Goal: Task Accomplishment & Management: Manage account settings

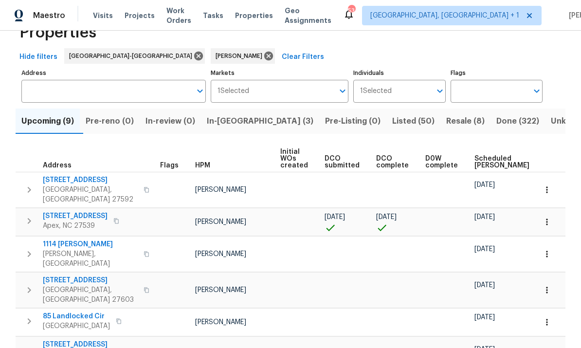
scroll to position [28, 0]
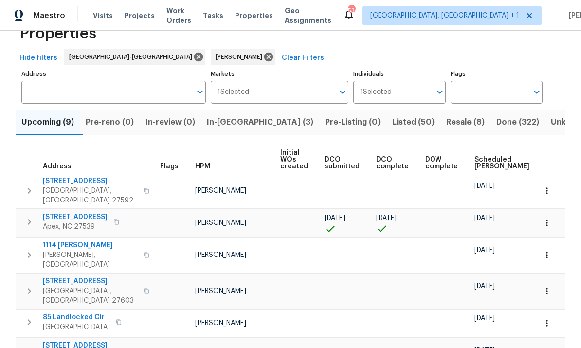
click at [84, 212] on span "102 Spring Dove Ln" at bounding box center [75, 217] width 65 height 10
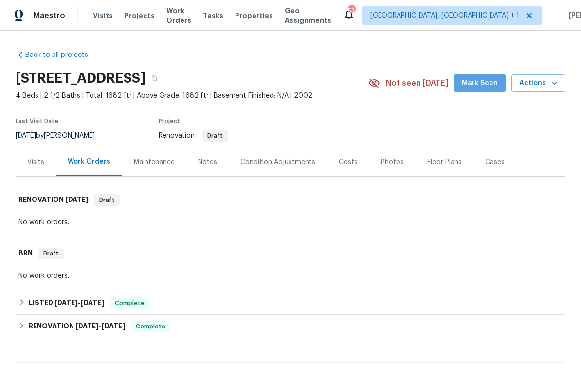
click at [486, 88] on span "Mark Seen" at bounding box center [480, 83] width 36 height 12
click at [347, 156] on div "Costs" at bounding box center [348, 161] width 42 height 29
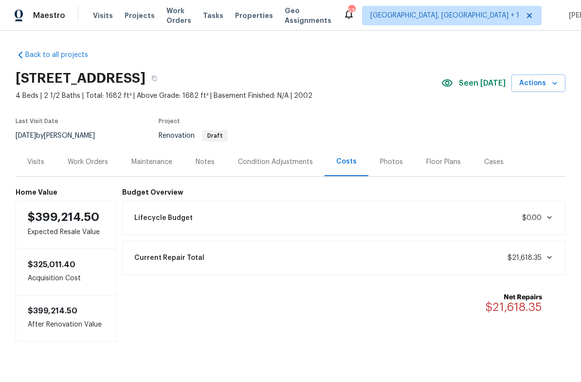
click at [91, 164] on div "Work Orders" at bounding box center [88, 162] width 40 height 10
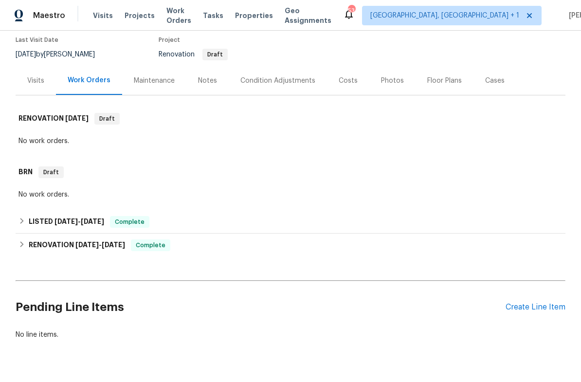
scroll to position [81, 0]
click at [204, 80] on div "Notes" at bounding box center [207, 81] width 19 height 10
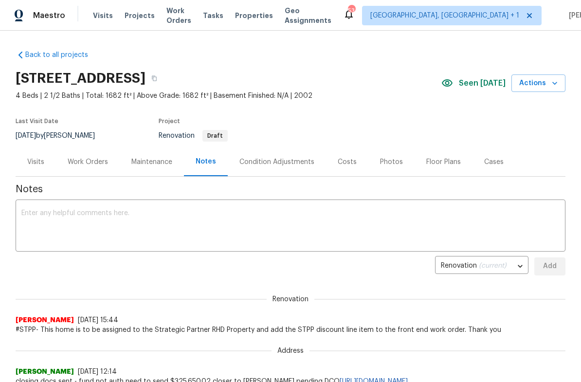
click at [261, 165] on div "Condition Adjustments" at bounding box center [276, 162] width 75 height 10
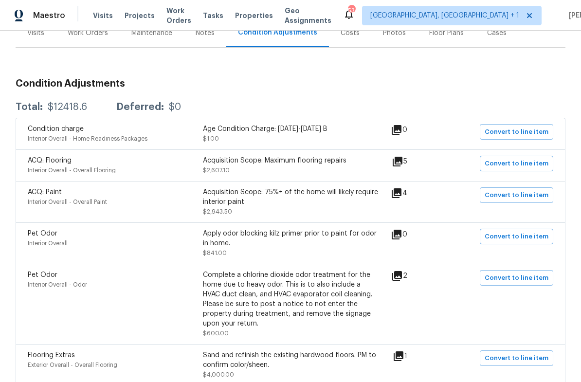
scroll to position [129, 0]
click at [397, 196] on icon at bounding box center [397, 193] width 10 height 10
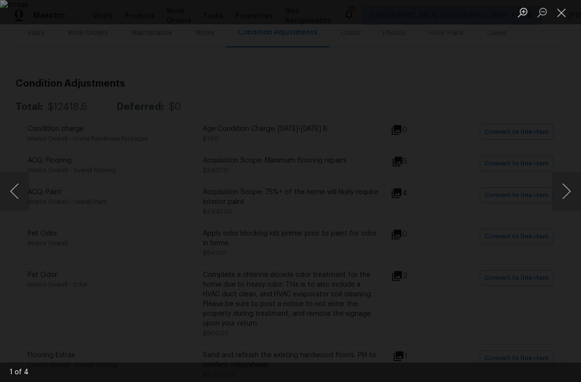
click at [564, 198] on button "Next image" at bounding box center [566, 191] width 29 height 39
click at [562, 195] on button "Next image" at bounding box center [566, 191] width 29 height 39
click at [560, 198] on button "Next image" at bounding box center [566, 191] width 29 height 39
click at [561, 195] on button "Next image" at bounding box center [566, 191] width 29 height 39
click at [563, 194] on button "Next image" at bounding box center [566, 191] width 29 height 39
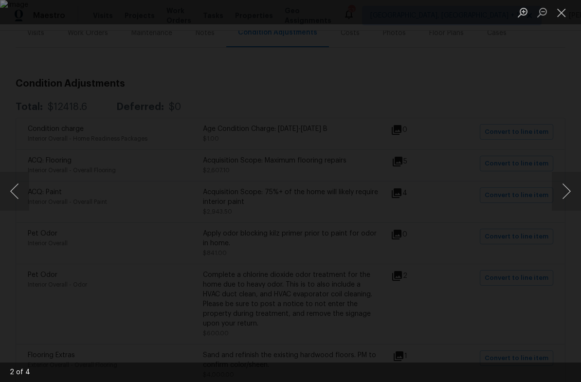
click at [563, 193] on button "Next image" at bounding box center [566, 191] width 29 height 39
click at [567, 191] on button "Next image" at bounding box center [566, 191] width 29 height 39
click at [576, 159] on div "Lightbox" at bounding box center [290, 191] width 581 height 382
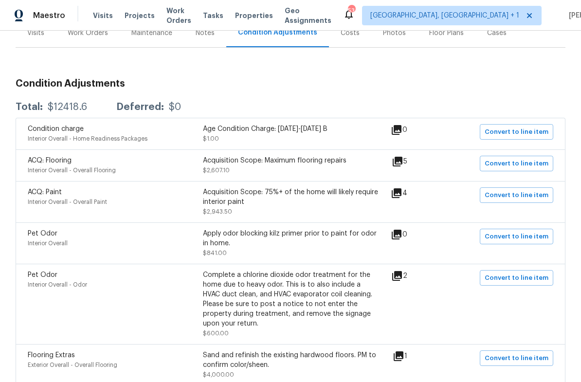
click at [403, 167] on icon at bounding box center [398, 162] width 12 height 12
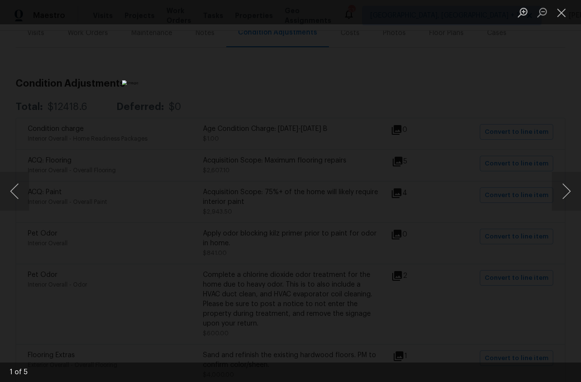
click at [571, 180] on button "Next image" at bounding box center [566, 191] width 29 height 39
click at [570, 183] on button "Next image" at bounding box center [566, 191] width 29 height 39
click at [575, 179] on button "Next image" at bounding box center [566, 191] width 29 height 39
click at [570, 186] on button "Next image" at bounding box center [566, 191] width 29 height 39
click at [580, 176] on button "Next image" at bounding box center [566, 191] width 29 height 39
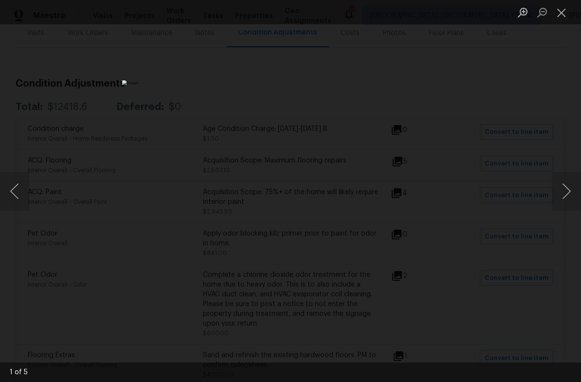
click at [20, 191] on button "Previous image" at bounding box center [14, 191] width 29 height 39
click at [565, 190] on button "Next image" at bounding box center [566, 191] width 29 height 39
click at [567, 189] on button "Next image" at bounding box center [566, 191] width 29 height 39
click at [569, 188] on button "Next image" at bounding box center [566, 191] width 29 height 39
click at [570, 188] on button "Next image" at bounding box center [566, 191] width 29 height 39
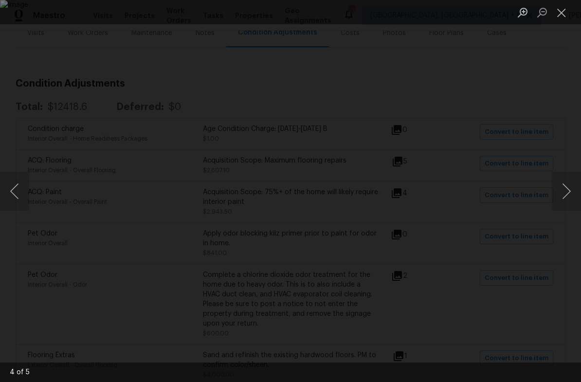
click at [577, 162] on div "Lightbox" at bounding box center [290, 191] width 581 height 382
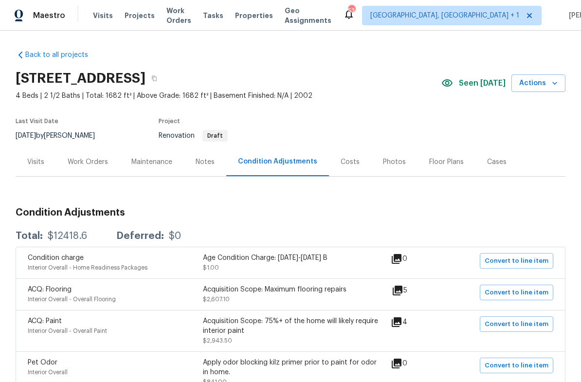
scroll to position [0, 0]
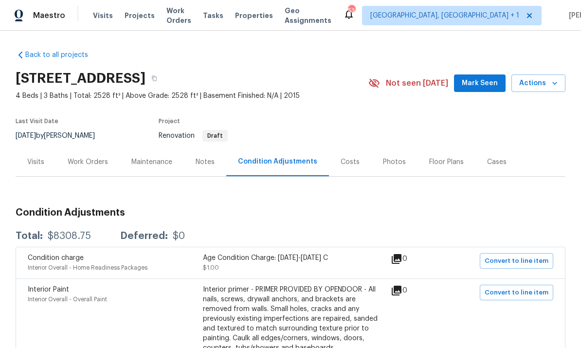
click at [94, 161] on div "Work Orders" at bounding box center [88, 162] width 40 height 10
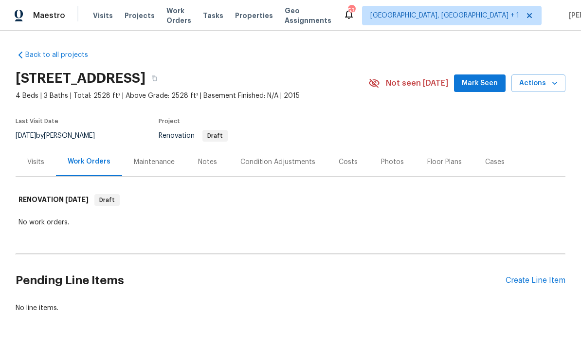
click at [384, 161] on div "Photos" at bounding box center [392, 162] width 23 height 10
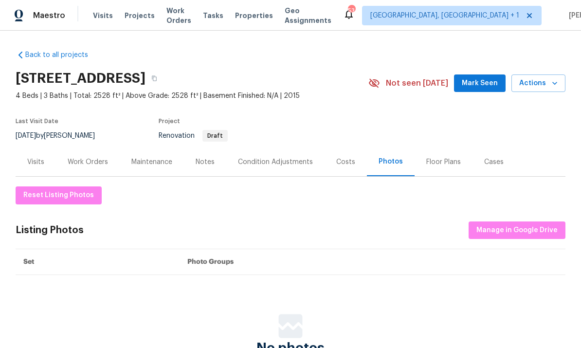
click at [341, 162] on div "Costs" at bounding box center [345, 162] width 19 height 10
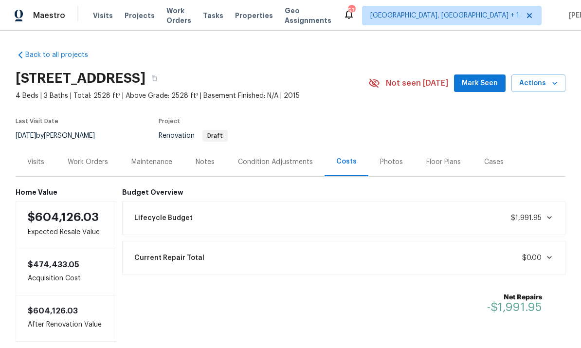
click at [385, 157] on div "Photos" at bounding box center [391, 162] width 23 height 10
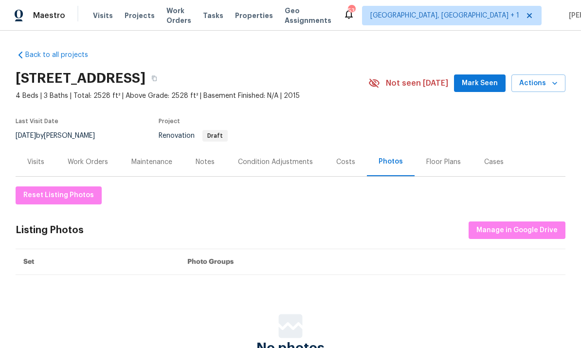
click at [206, 161] on div "Notes" at bounding box center [205, 162] width 19 height 10
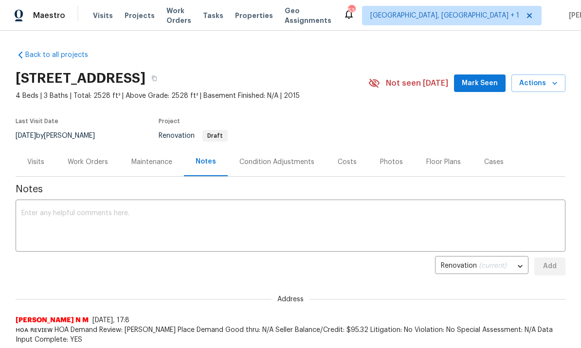
click at [268, 155] on div "Condition Adjustments" at bounding box center [277, 161] width 98 height 29
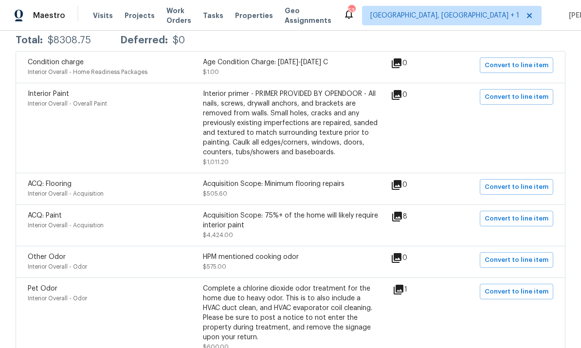
scroll to position [197, 0]
click at [402, 214] on icon at bounding box center [397, 216] width 10 height 10
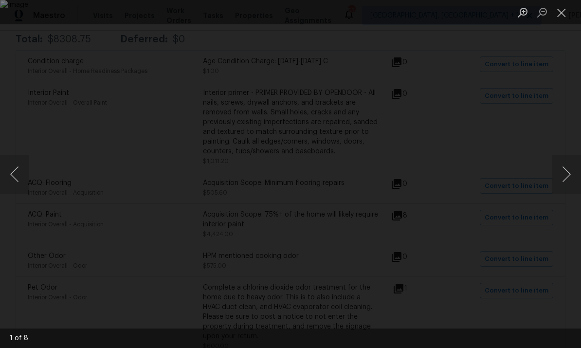
click at [565, 182] on button "Next image" at bounding box center [566, 174] width 29 height 39
click at [563, 181] on button "Next image" at bounding box center [566, 174] width 29 height 39
click at [558, 181] on button "Next image" at bounding box center [566, 174] width 29 height 39
click at [559, 176] on button "Next image" at bounding box center [566, 174] width 29 height 39
click at [560, 178] on button "Next image" at bounding box center [566, 174] width 29 height 39
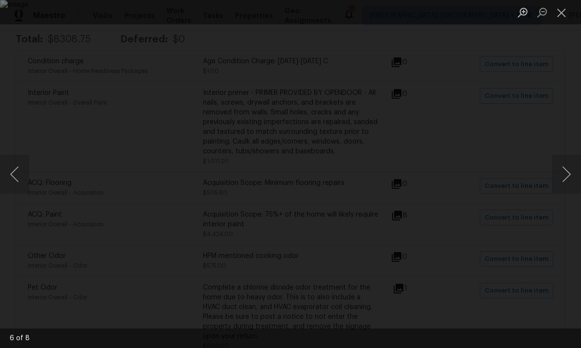
click at [560, 178] on button "Next image" at bounding box center [566, 174] width 29 height 39
click at [557, 149] on div "Lightbox" at bounding box center [290, 174] width 581 height 348
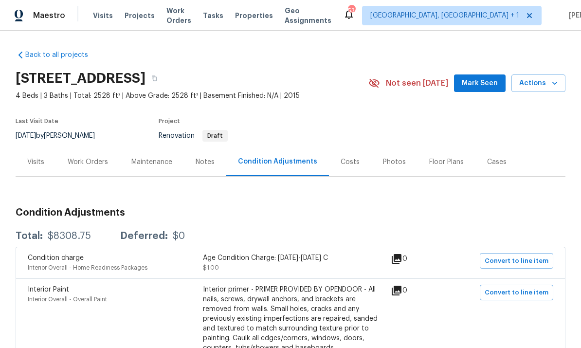
scroll to position [0, 0]
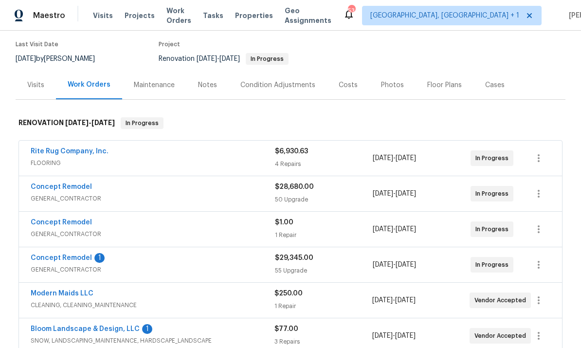
scroll to position [81, 0]
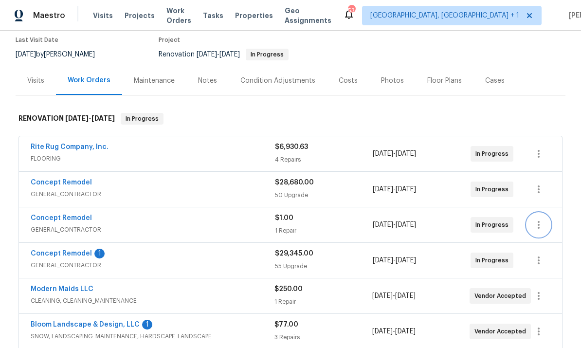
click at [537, 225] on icon "button" at bounding box center [539, 225] width 12 height 12
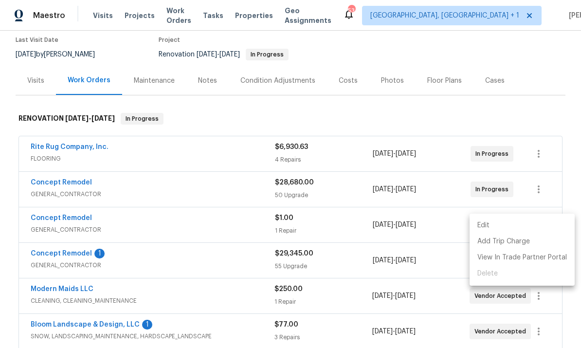
click at [382, 265] on div at bounding box center [290, 174] width 581 height 348
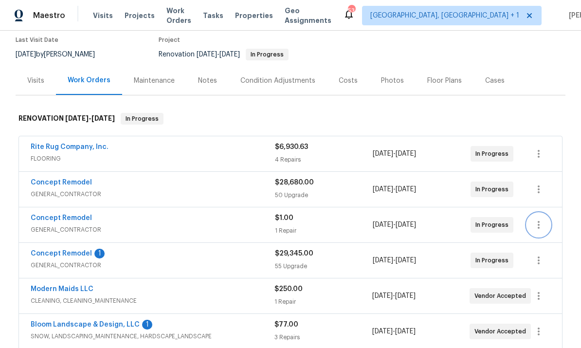
click at [538, 223] on icon "button" at bounding box center [539, 225] width 12 height 12
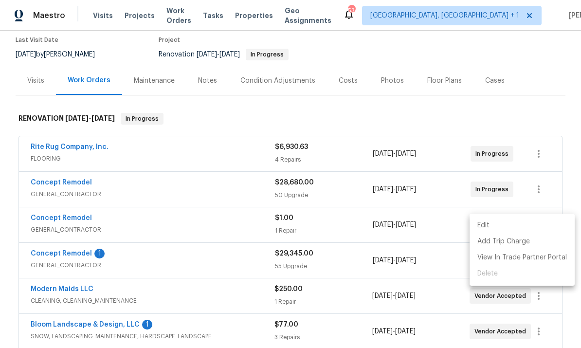
click at [76, 216] on div at bounding box center [290, 174] width 581 height 348
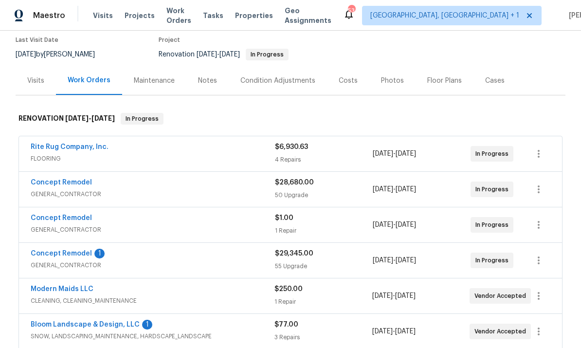
click at [71, 221] on link "Concept Remodel" at bounding box center [61, 218] width 61 height 7
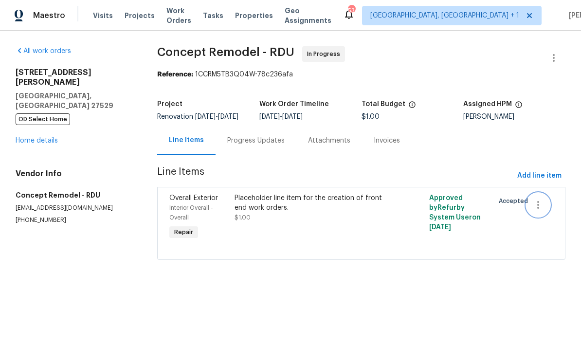
click at [544, 211] on icon "button" at bounding box center [539, 205] width 12 height 12
click at [551, 213] on li "Cancel" at bounding box center [545, 212] width 37 height 16
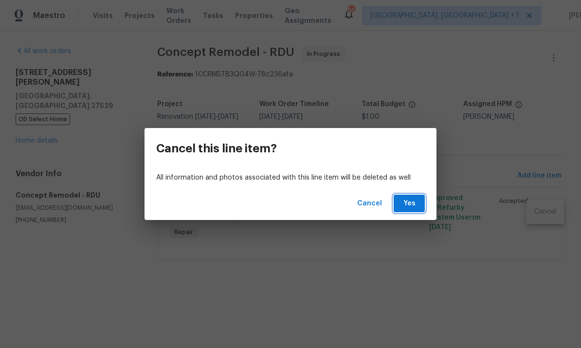
click at [415, 205] on span "Yes" at bounding box center [410, 204] width 16 height 12
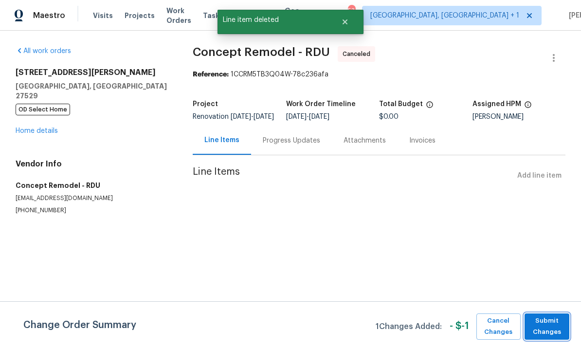
click at [551, 331] on span "Submit Changes" at bounding box center [547, 326] width 35 height 22
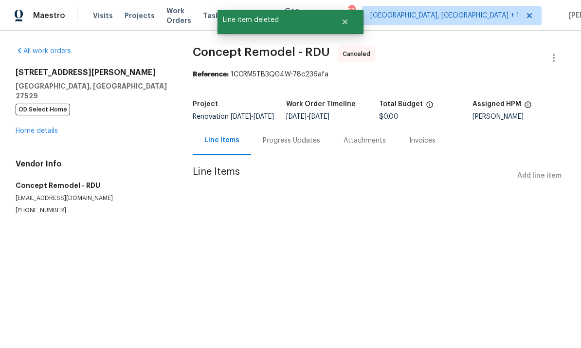
click at [43, 128] on link "Home details" at bounding box center [37, 131] width 42 height 7
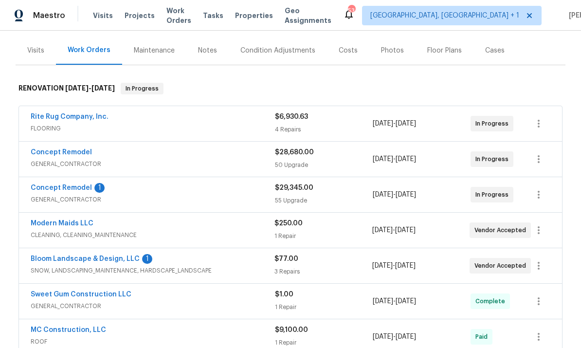
scroll to position [112, 0]
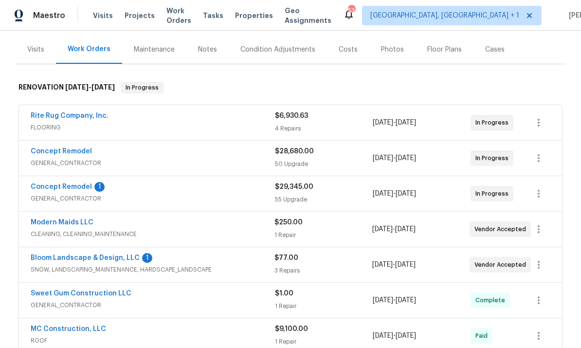
click at [74, 189] on link "Concept Remodel" at bounding box center [61, 187] width 61 height 7
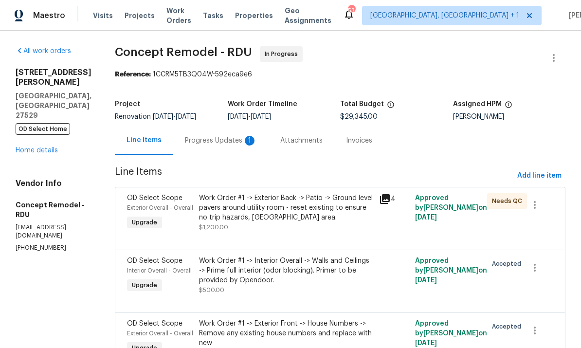
click at [211, 137] on div "Progress Updates 1" at bounding box center [221, 141] width 72 height 10
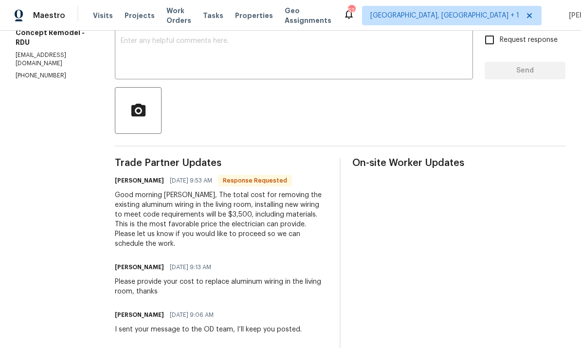
scroll to position [213, 0]
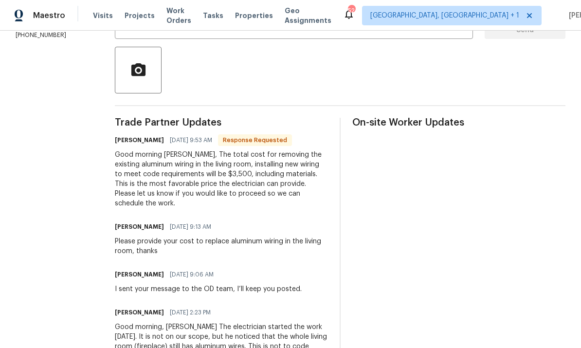
click at [115, 161] on div "Good morning Wayne, The total cost for removing the existing aluminum wiring in…" at bounding box center [221, 179] width 213 height 58
click at [115, 160] on div "Good morning Wayne, The total cost for removing the existing aluminum wiring in…" at bounding box center [221, 179] width 213 height 58
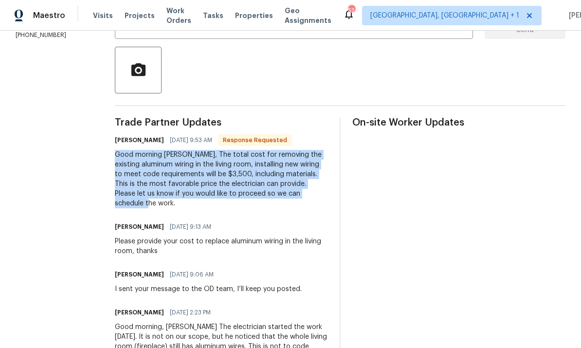
copy div "Good morning Wayne, The total cost for removing the existing aluminum wiring in…"
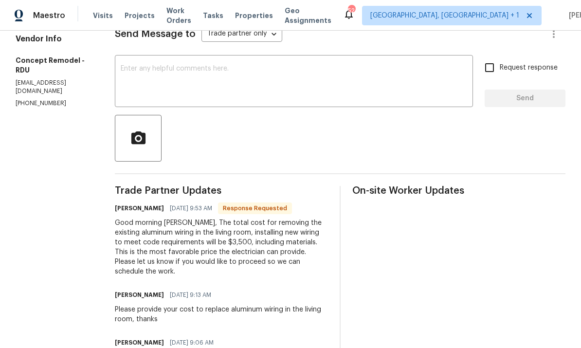
scroll to position [142, 0]
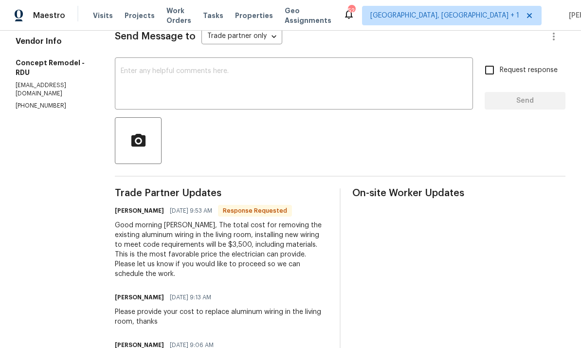
click at [122, 80] on textarea at bounding box center [294, 85] width 347 height 34
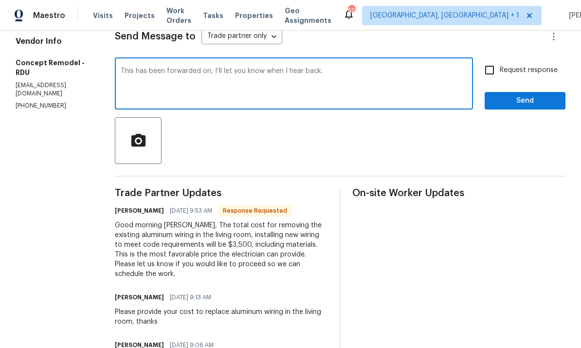
type textarea "This has been forwarded on, I’ll let you know when I hear back."
click at [486, 74] on input "Request response" at bounding box center [489, 70] width 20 height 20
checkbox input "true"
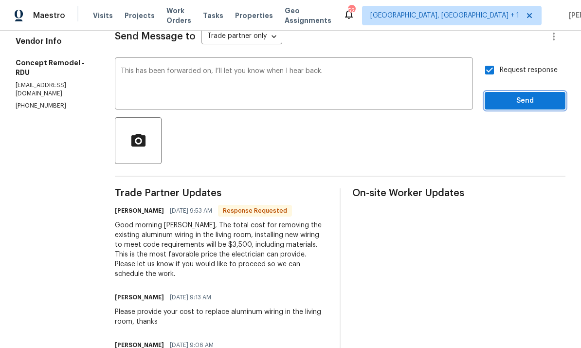
click at [527, 105] on span "Send" at bounding box center [525, 101] width 65 height 12
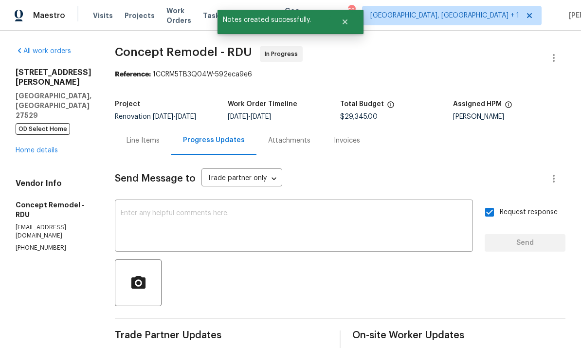
click at [47, 154] on link "Home details" at bounding box center [37, 150] width 42 height 7
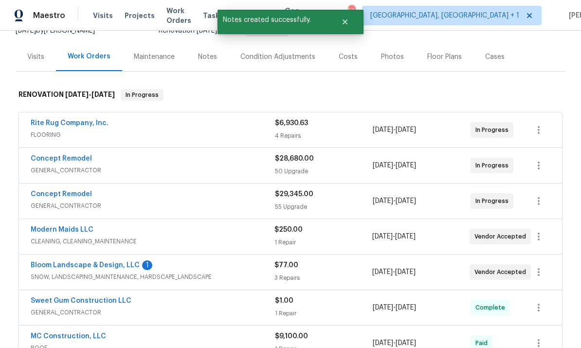
scroll to position [222, 0]
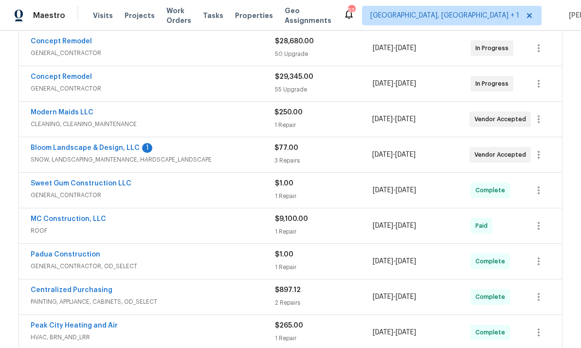
click at [113, 150] on link "Bloom Landscape & Design, LLC" at bounding box center [85, 148] width 109 height 7
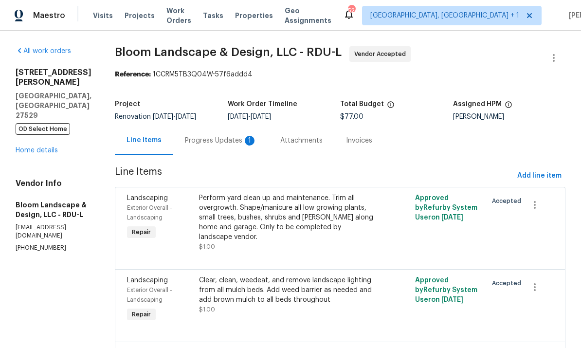
click at [228, 136] on div "Progress Updates 1" at bounding box center [221, 141] width 72 height 10
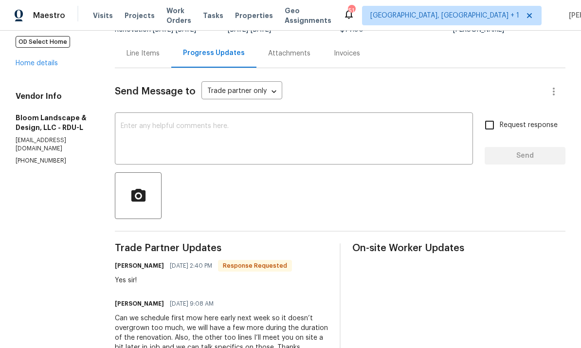
scroll to position [75, 0]
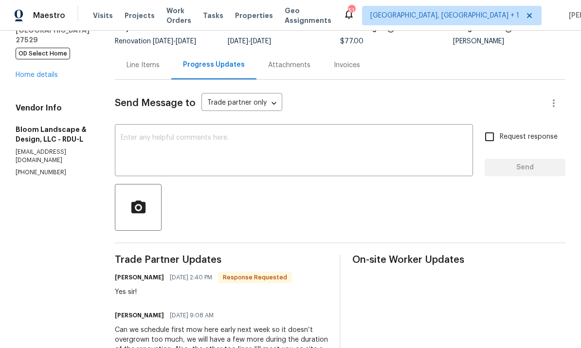
click at [47, 72] on link "Home details" at bounding box center [37, 75] width 42 height 7
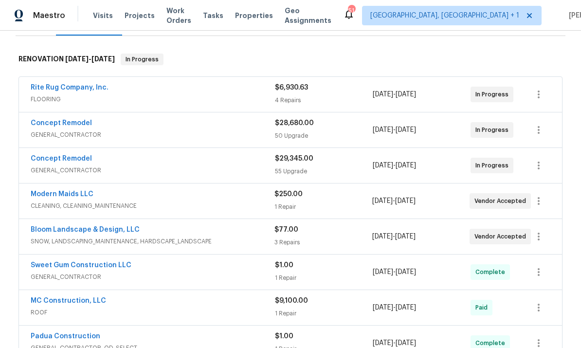
scroll to position [141, 0]
click at [94, 228] on link "Bloom Landscape & Design, LLC" at bounding box center [85, 229] width 109 height 7
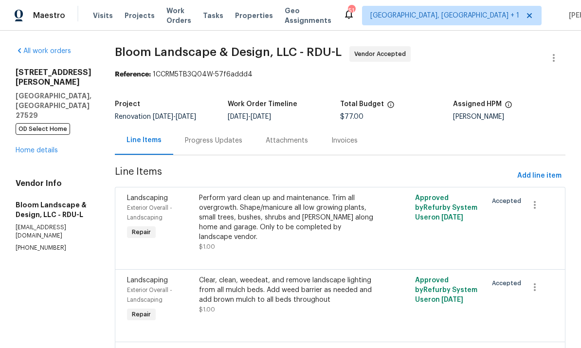
click at [68, 91] on div "213 Gatewood Dr Garner, NC 27529 OD Select Home Home details" at bounding box center [54, 112] width 76 height 88
click at [55, 147] on link "Home details" at bounding box center [37, 150] width 42 height 7
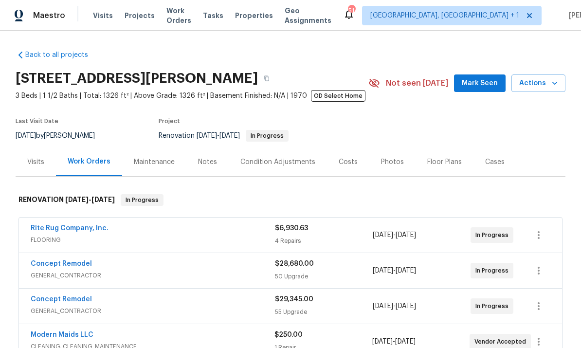
click at [485, 77] on span "Mark Seen" at bounding box center [480, 83] width 36 height 12
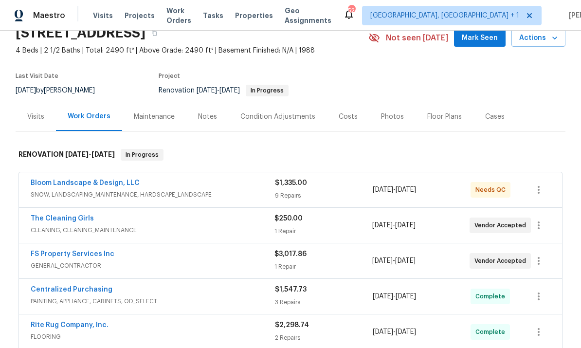
scroll to position [53, 0]
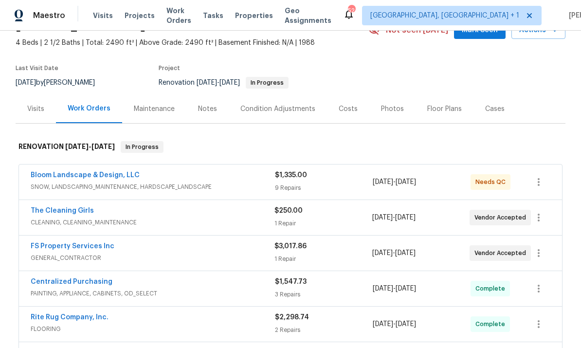
click at [86, 249] on link "FS Property Services Inc" at bounding box center [73, 246] width 84 height 7
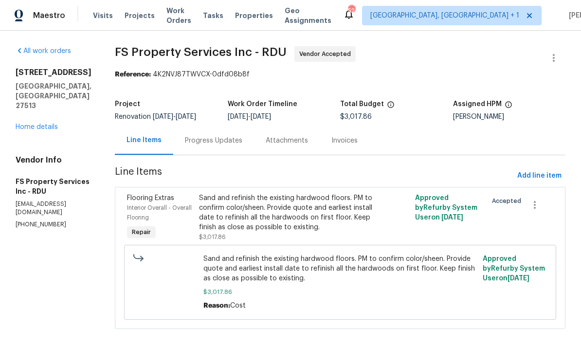
click at [236, 138] on div "Progress Updates" at bounding box center [213, 141] width 57 height 10
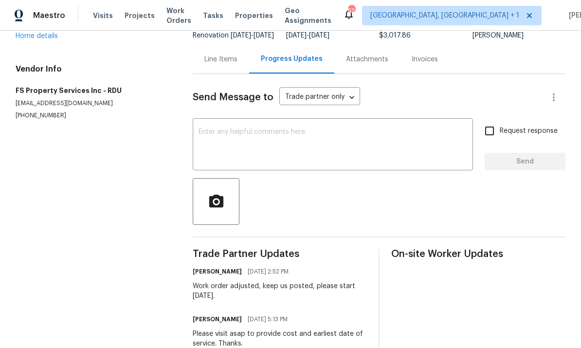
scroll to position [80, 0]
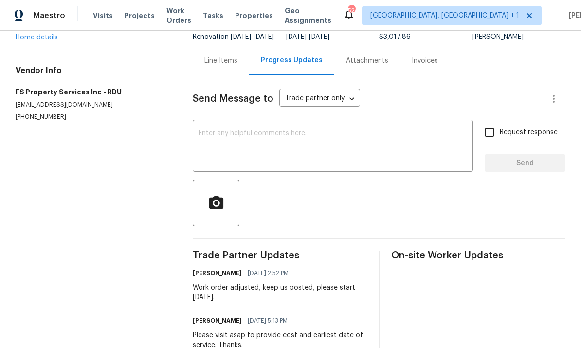
click at [221, 145] on textarea at bounding box center [333, 147] width 269 height 34
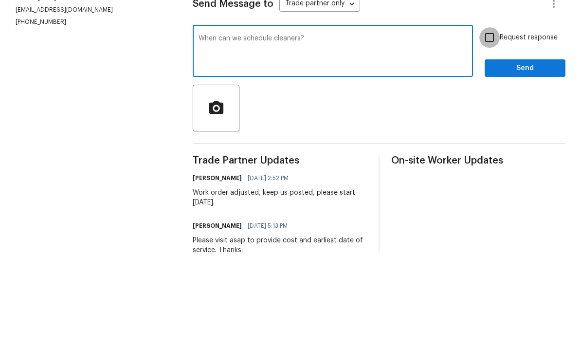
type textarea "When can we schedule cleaners?"
click at [493, 122] on input "Request response" at bounding box center [489, 132] width 20 height 20
checkbox input "true"
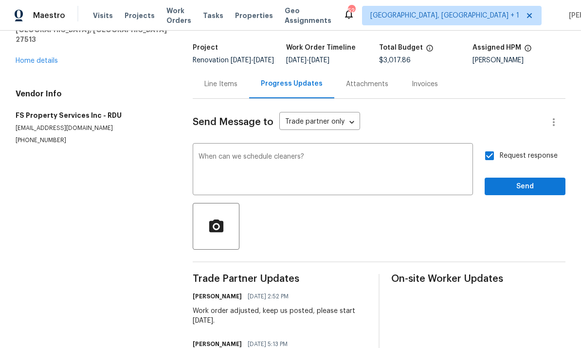
scroll to position [55, 0]
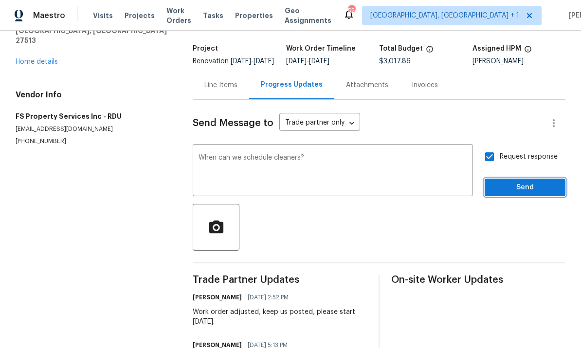
click at [533, 182] on span "Send" at bounding box center [525, 188] width 65 height 12
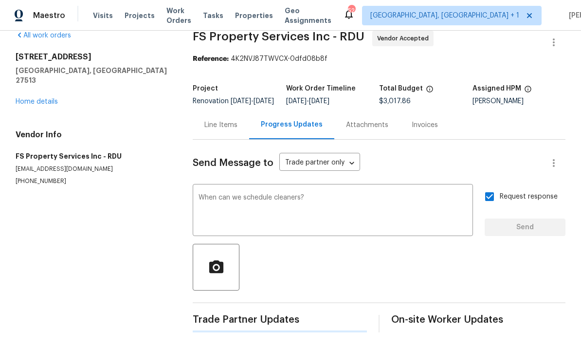
scroll to position [0, 0]
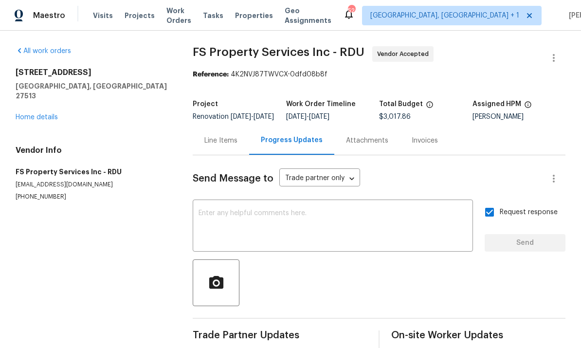
click at [52, 114] on link "Home details" at bounding box center [37, 117] width 42 height 7
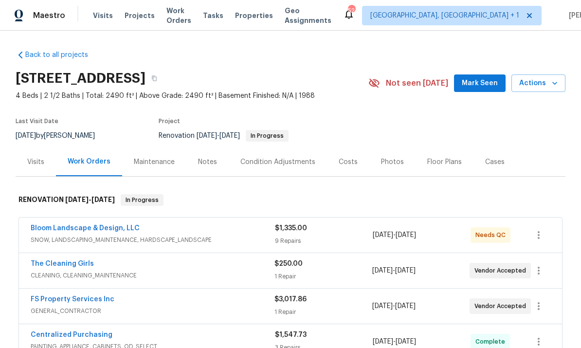
click at [204, 157] on div "Notes" at bounding box center [207, 162] width 19 height 10
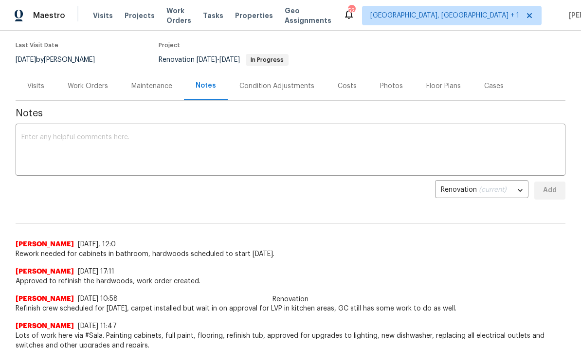
scroll to position [35, 0]
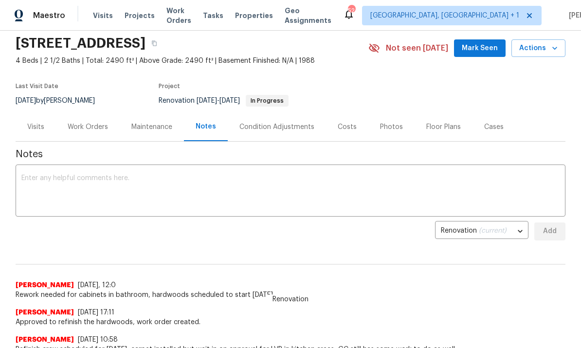
click at [490, 53] on span "Mark Seen" at bounding box center [480, 48] width 36 height 12
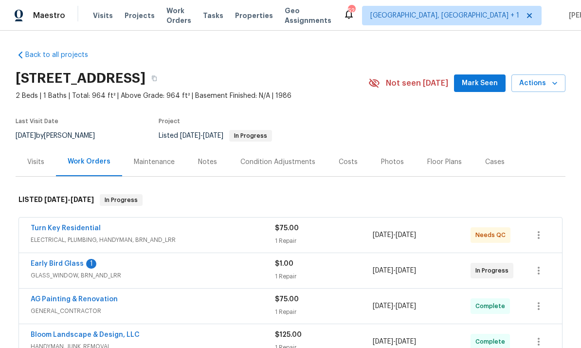
click at [55, 260] on link "Early Bird Glass" at bounding box center [57, 263] width 53 height 7
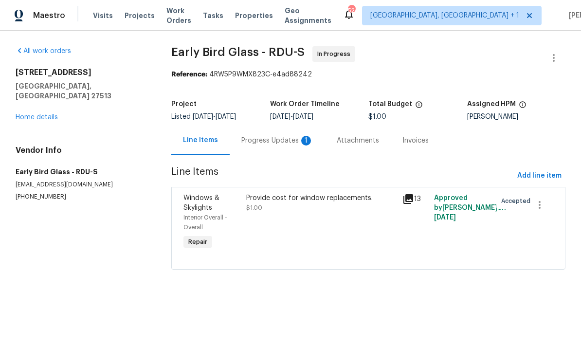
click at [276, 146] on div "Progress Updates 1" at bounding box center [277, 140] width 95 height 29
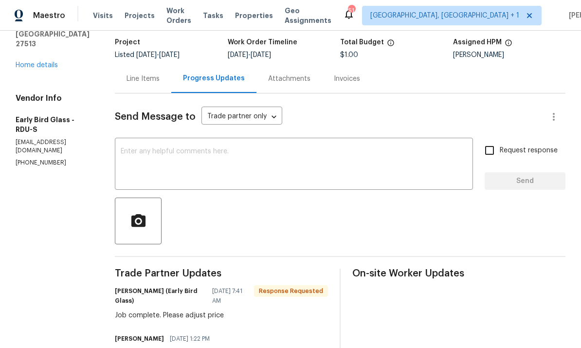
scroll to position [39, 0]
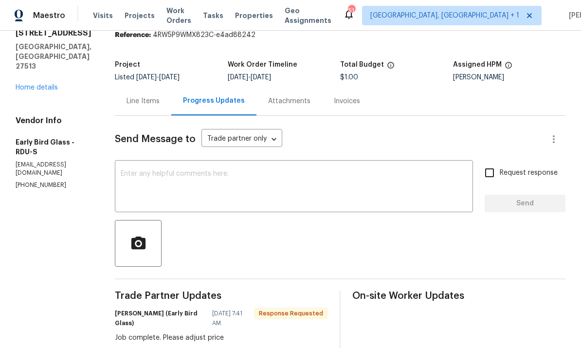
click at [164, 172] on textarea at bounding box center [294, 187] width 347 height 34
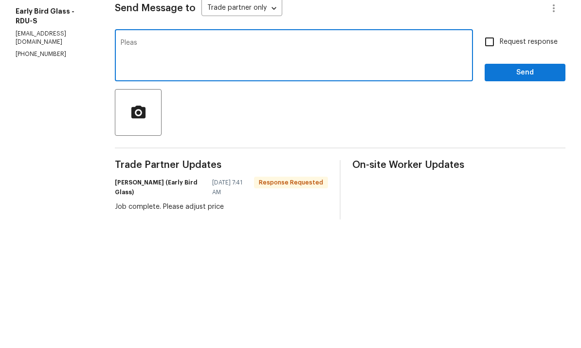
scroll to position [21, 0]
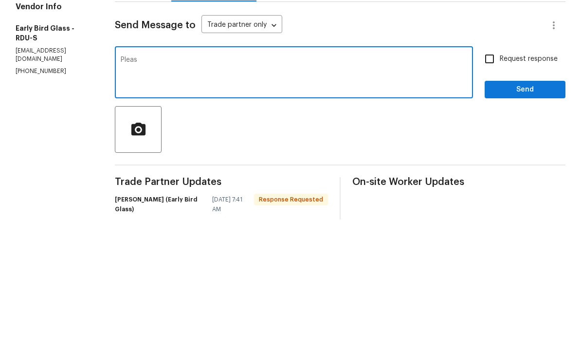
type textarea "Please"
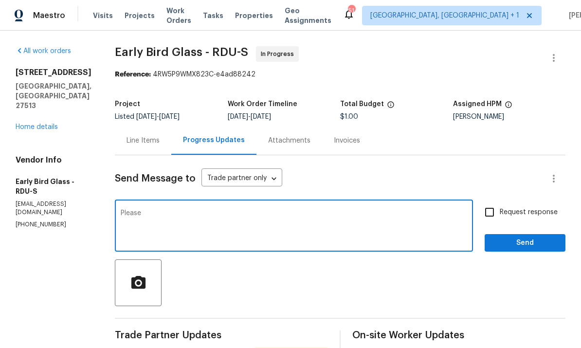
scroll to position [0, 0]
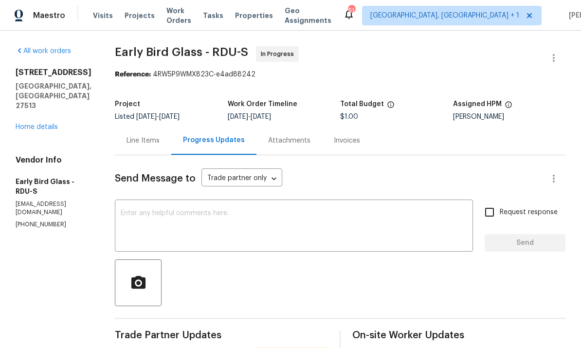
click at [55, 124] on link "Home details" at bounding box center [37, 127] width 42 height 7
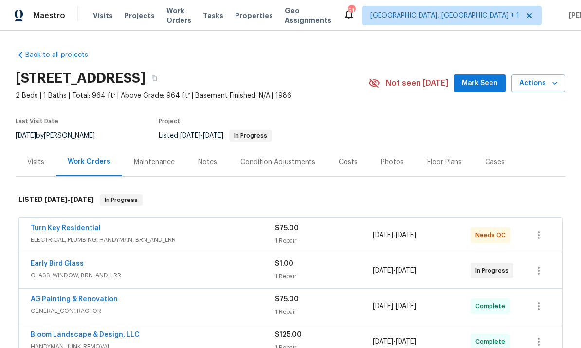
click at [67, 267] on link "Early Bird Glass" at bounding box center [57, 263] width 53 height 7
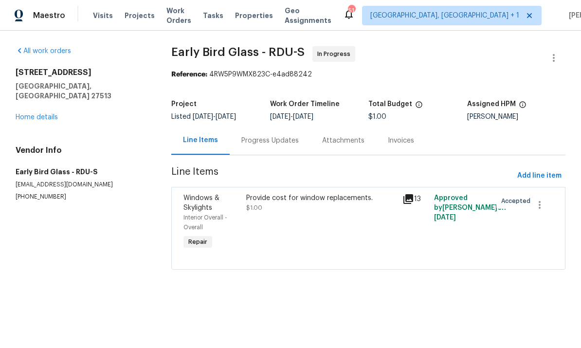
click at [270, 143] on div "Progress Updates" at bounding box center [269, 141] width 57 height 10
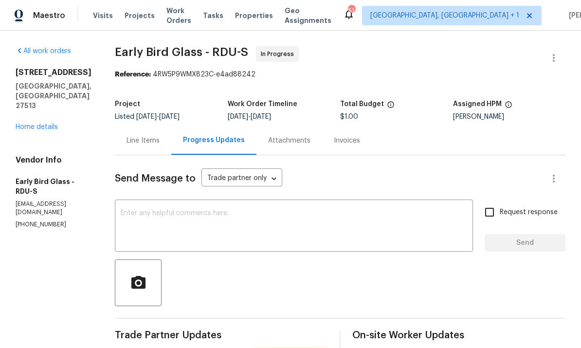
click at [236, 221] on textarea at bounding box center [294, 227] width 347 height 34
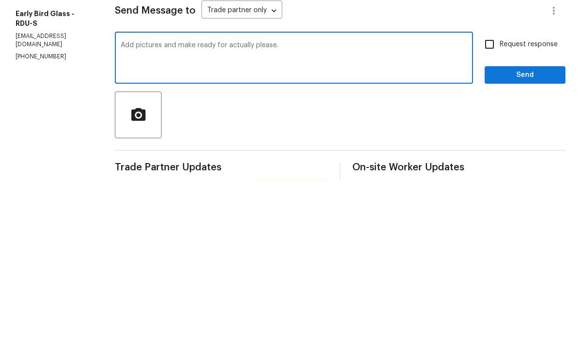
type textarea "Add pictures and make ready for actually please."
click at [500, 202] on input "Request response" at bounding box center [489, 212] width 20 height 20
checkbox input "true"
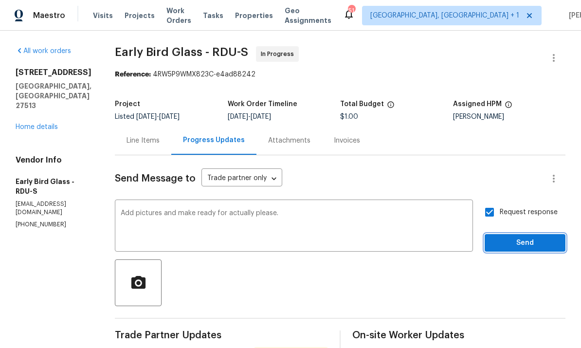
click at [533, 237] on span "Send" at bounding box center [525, 243] width 65 height 12
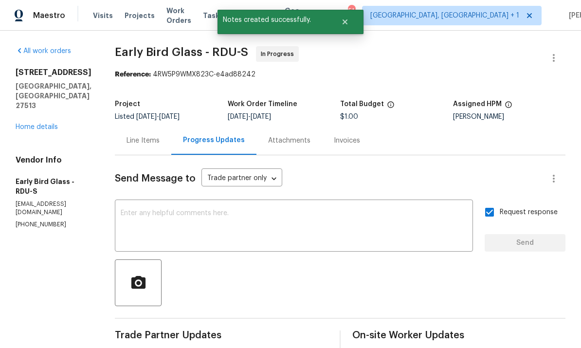
click at [56, 124] on link "Home details" at bounding box center [37, 127] width 42 height 7
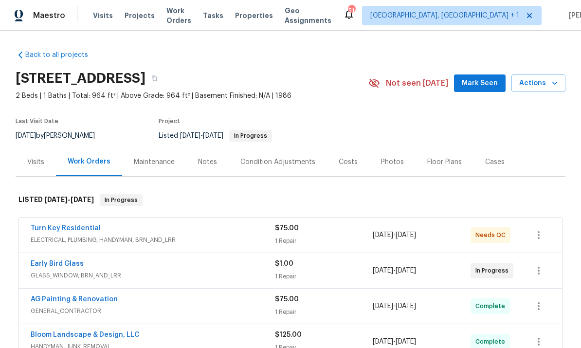
click at [209, 157] on div "Notes" at bounding box center [207, 162] width 19 height 10
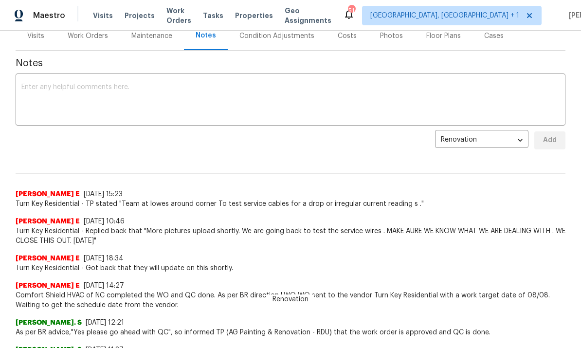
scroll to position [120, 0]
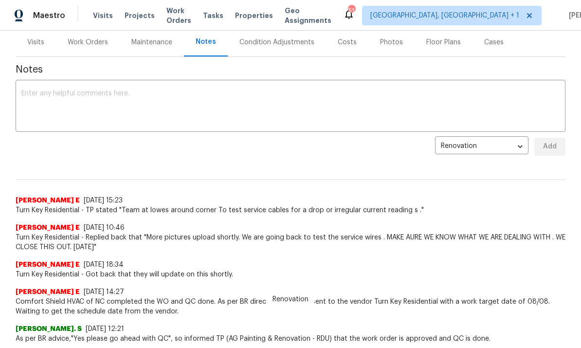
click at [67, 102] on textarea at bounding box center [290, 107] width 538 height 34
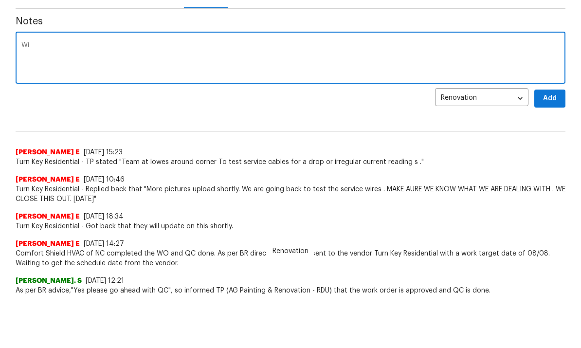
type textarea "W"
type textarea "New windows have been installed."
click at [552, 141] on span "Add" at bounding box center [550, 147] width 16 height 12
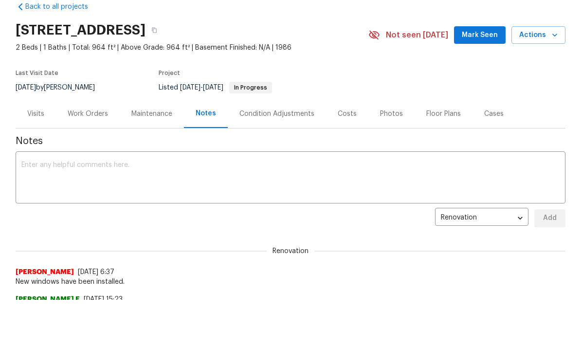
scroll to position [0, 0]
click at [485, 39] on span "Mark Seen" at bounding box center [480, 35] width 36 height 12
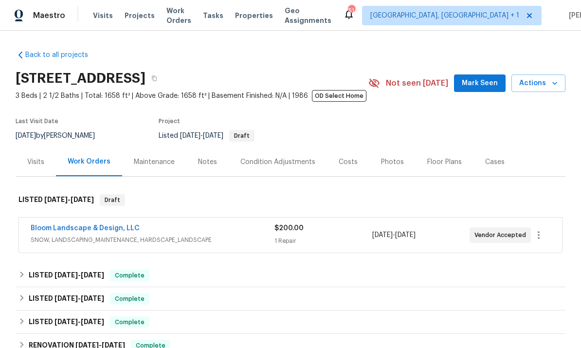
click at [106, 226] on link "Bloom Landscape & Design, LLC" at bounding box center [85, 228] width 109 height 7
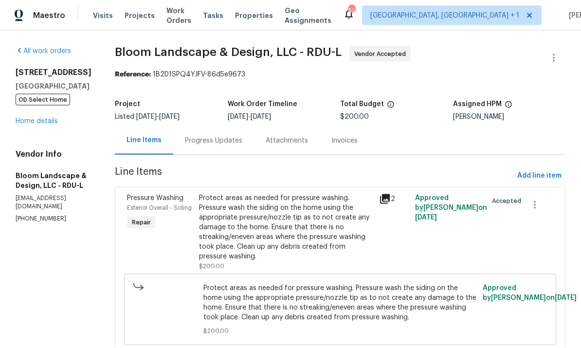
click at [49, 118] on link "Home details" at bounding box center [37, 121] width 42 height 7
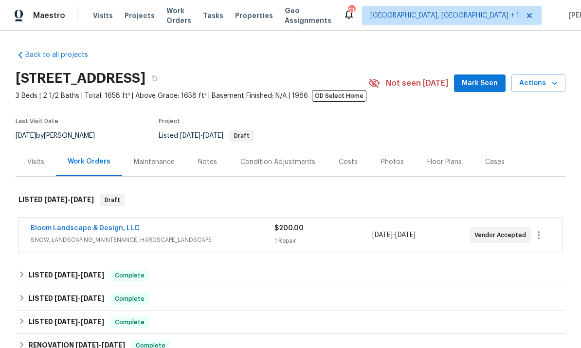
click at [481, 77] on span "Mark Seen" at bounding box center [480, 83] width 36 height 12
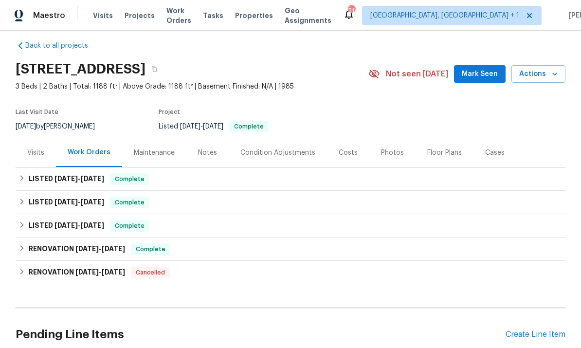
scroll to position [10, 0]
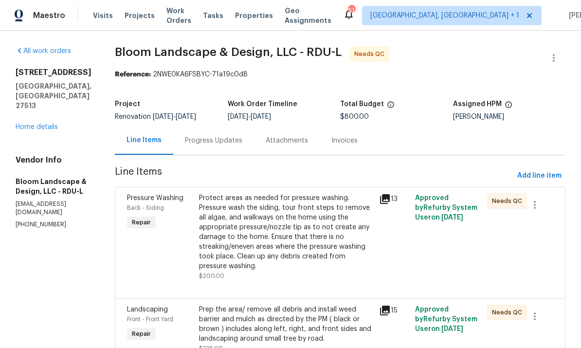
click at [56, 124] on link "Home details" at bounding box center [37, 127] width 42 height 7
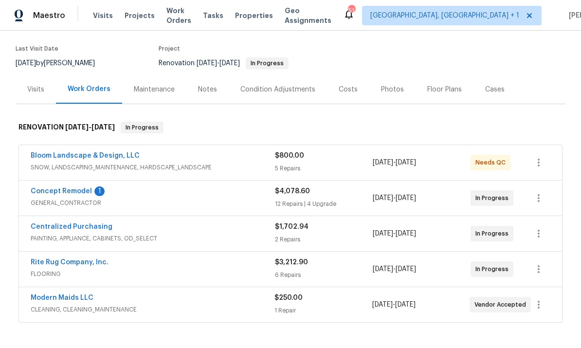
scroll to position [92, 0]
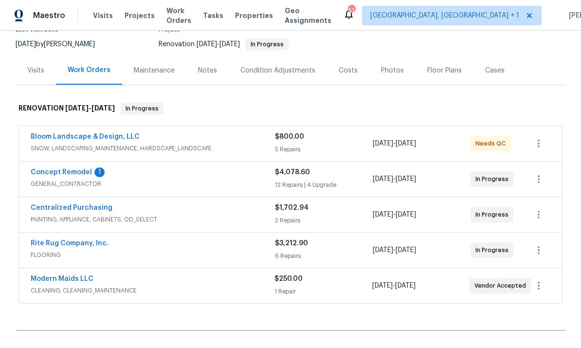
click at [63, 173] on link "Concept Remodel" at bounding box center [61, 172] width 61 height 7
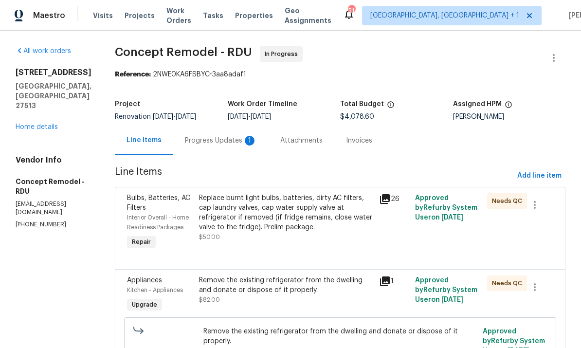
click at [202, 143] on div "Progress Updates 1" at bounding box center [221, 141] width 72 height 10
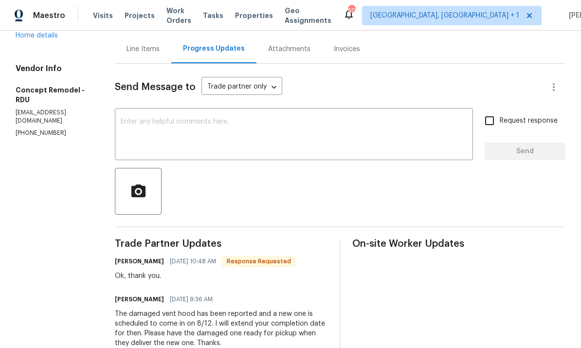
scroll to position [88, 0]
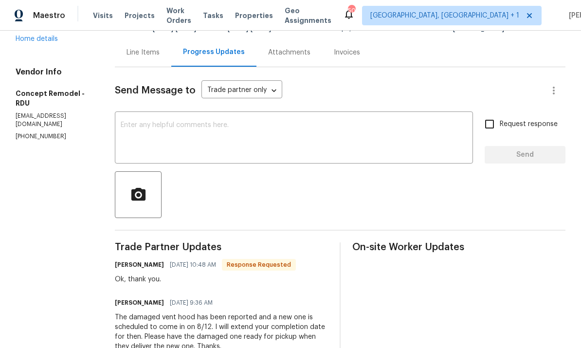
click at [51, 36] on link "Home details" at bounding box center [37, 39] width 42 height 7
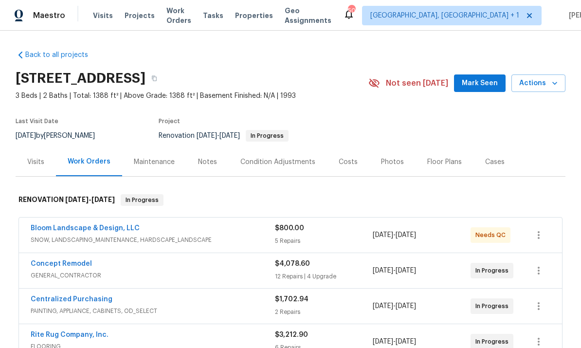
click at [210, 160] on div "Notes" at bounding box center [207, 162] width 19 height 10
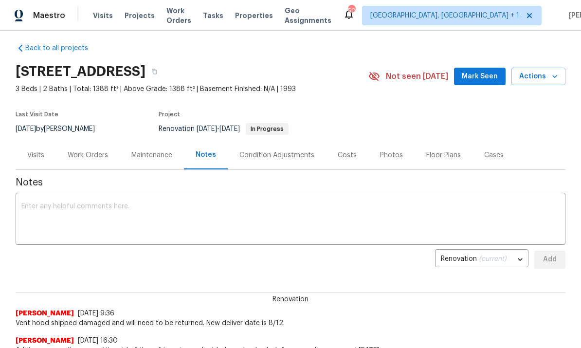
scroll to position [7, 0]
click at [90, 156] on div "Work Orders" at bounding box center [88, 155] width 40 height 10
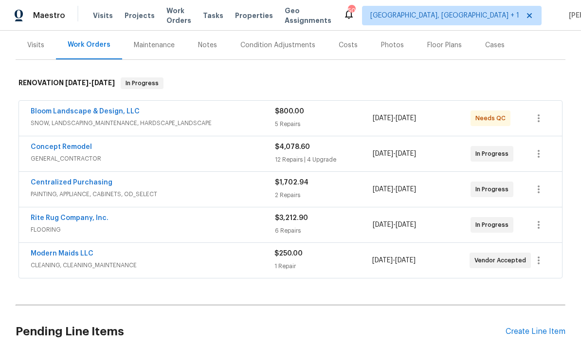
scroll to position [116, 0]
click at [78, 220] on link "Rite Rug Company, Inc." at bounding box center [70, 218] width 78 height 7
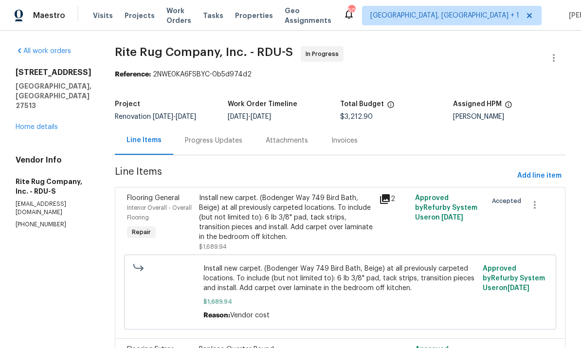
click at [222, 140] on div "Progress Updates" at bounding box center [213, 141] width 57 height 10
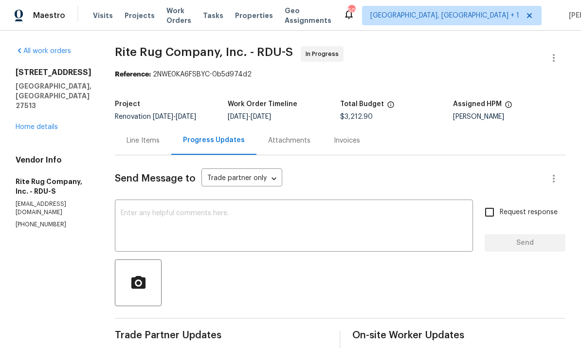
click at [57, 124] on link "Home details" at bounding box center [37, 127] width 42 height 7
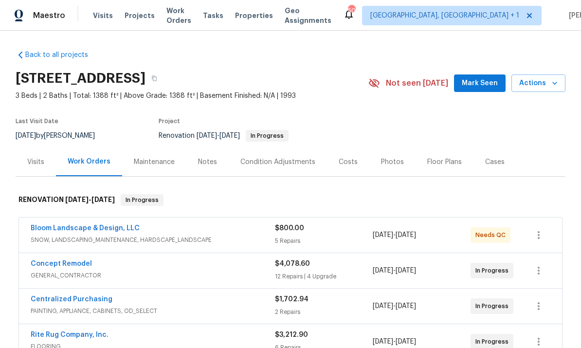
click at [485, 78] on span "Mark Seen" at bounding box center [480, 83] width 36 height 12
